Goal: Information Seeking & Learning: Learn about a topic

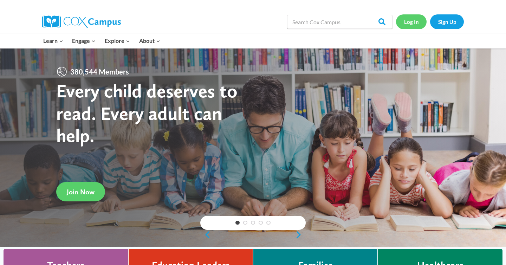
click at [409, 25] on link "Log In" at bounding box center [411, 21] width 31 height 14
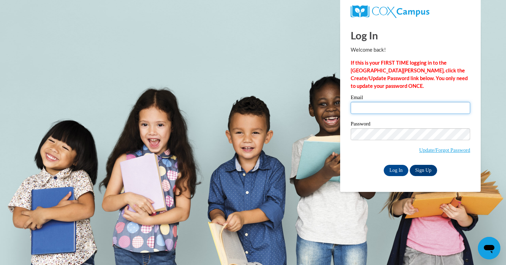
click at [397, 110] on input "Email" at bounding box center [411, 108] width 120 height 12
type input "[PERSON_NAME][EMAIL_ADDRESS][PERSON_NAME][DOMAIN_NAME]"
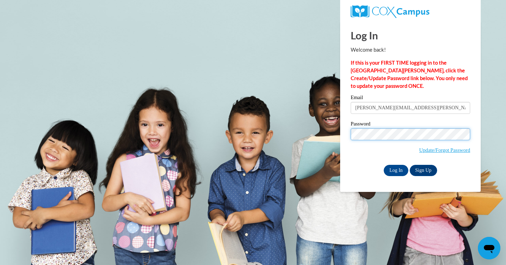
click at [384, 165] on input "Log In" at bounding box center [396, 170] width 25 height 11
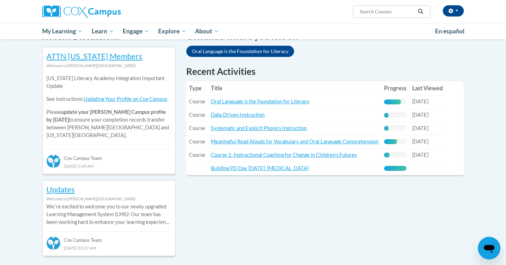
scroll to position [230, 0]
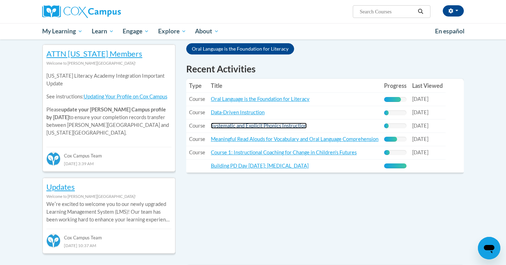
click at [279, 125] on link "Systematic and Explicit Phonics Instruction" at bounding box center [259, 126] width 96 height 6
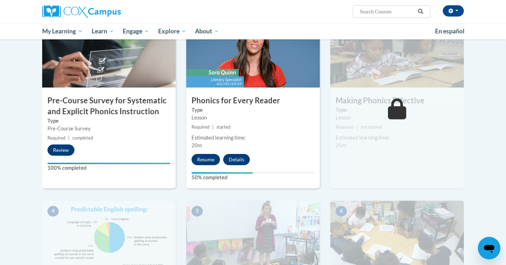
scroll to position [146, 0]
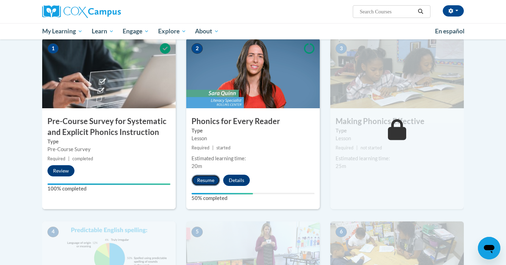
click at [208, 183] on button "Resume" at bounding box center [206, 180] width 28 height 11
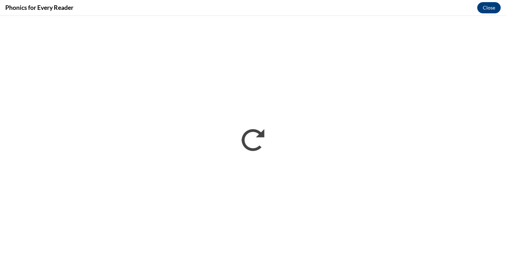
scroll to position [0, 0]
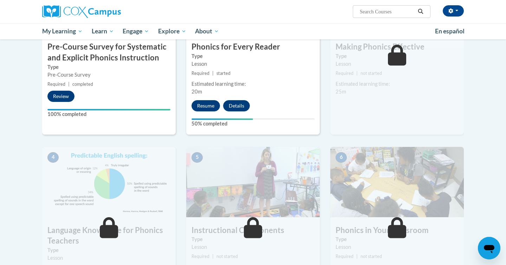
click at [432, 113] on div "3 Making Phonics Effective Type Lesson Required | not started Estimated learnin…" at bounding box center [398, 48] width 134 height 171
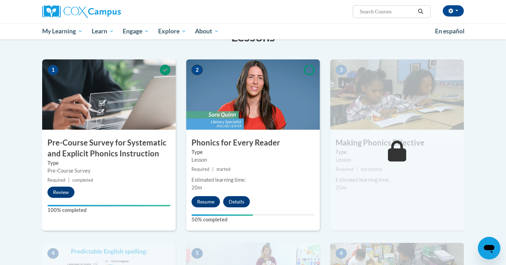
scroll to position [128, 0]
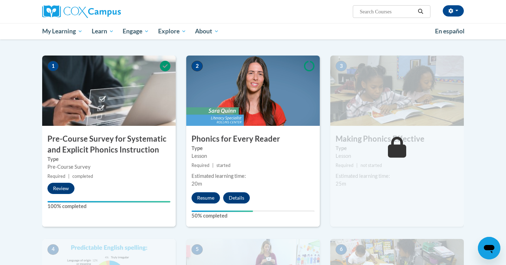
click at [310, 151] on label "Type" at bounding box center [253, 149] width 123 height 8
click at [210, 201] on button "Resume" at bounding box center [206, 197] width 28 height 11
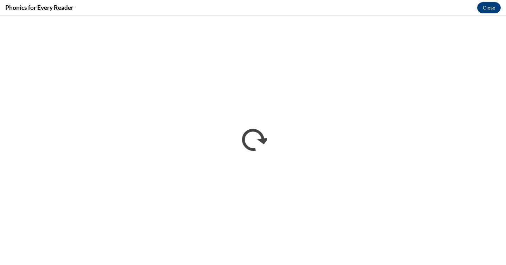
scroll to position [0, 0]
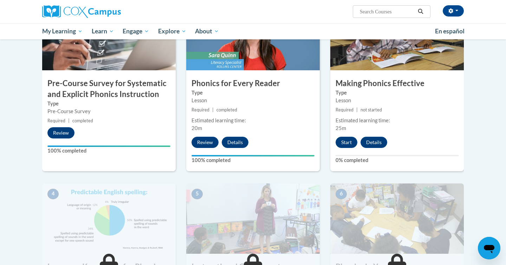
scroll to position [176, 0]
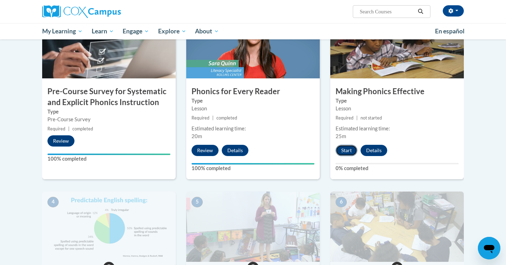
click at [344, 145] on button "Start" at bounding box center [347, 150] width 22 height 11
